Goal: Navigation & Orientation: Go to known website

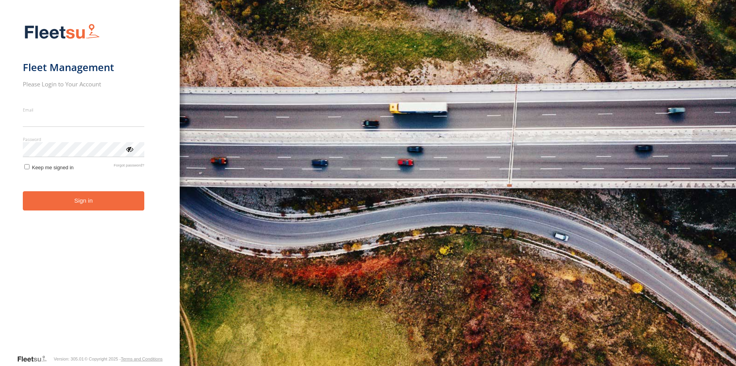
type input "**********"
click at [95, 213] on form "**********" at bounding box center [90, 187] width 134 height 336
click at [99, 206] on button "Sign in" at bounding box center [83, 200] width 121 height 19
